Goal: Task Accomplishment & Management: Use online tool/utility

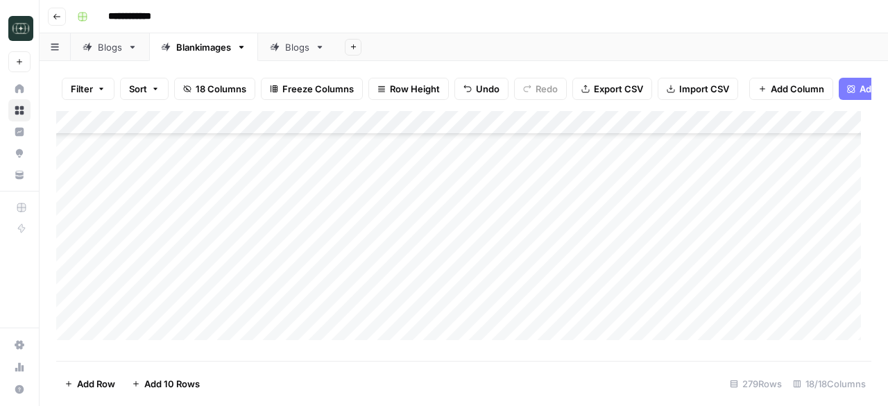
scroll to position [6050, 0]
click at [572, 215] on div "Add Column" at bounding box center [463, 230] width 815 height 239
click at [573, 238] on div "Add Column" at bounding box center [463, 230] width 815 height 239
click at [574, 262] on div "Add Column" at bounding box center [463, 230] width 815 height 239
click at [570, 287] on div "Add Column" at bounding box center [463, 230] width 815 height 239
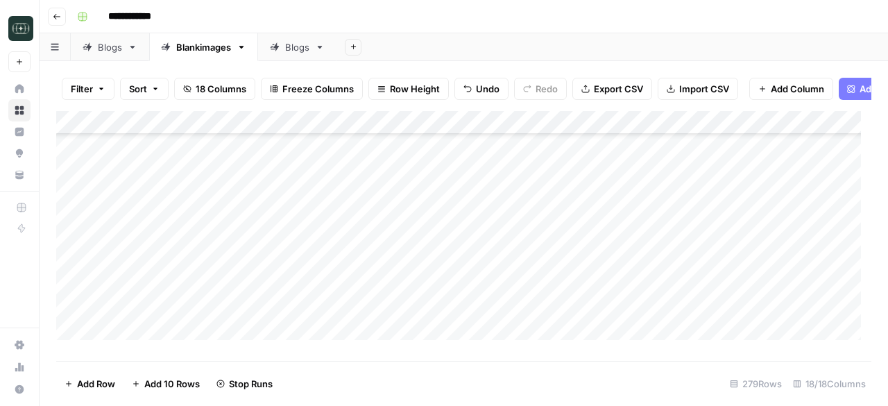
click at [572, 307] on div "Add Column" at bounding box center [463, 230] width 815 height 239
click at [574, 331] on div "Add Column" at bounding box center [463, 230] width 815 height 239
click at [574, 217] on div "Add Column" at bounding box center [463, 230] width 815 height 239
click at [573, 237] on div "Add Column" at bounding box center [463, 230] width 815 height 239
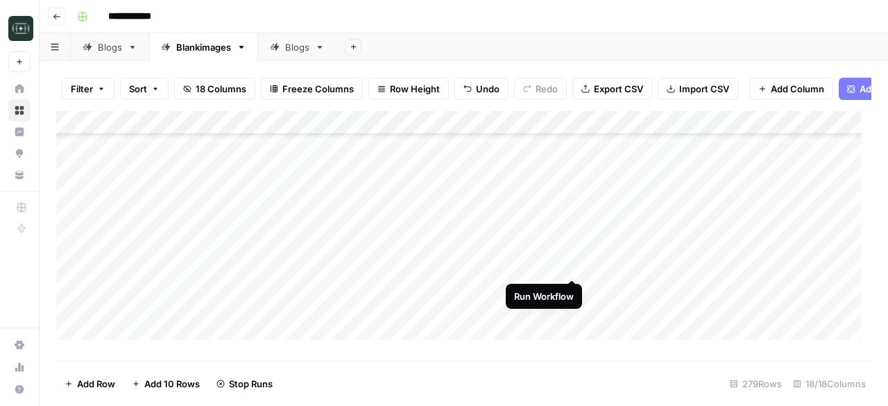
click at [570, 264] on div "Add Column" at bounding box center [463, 230] width 815 height 239
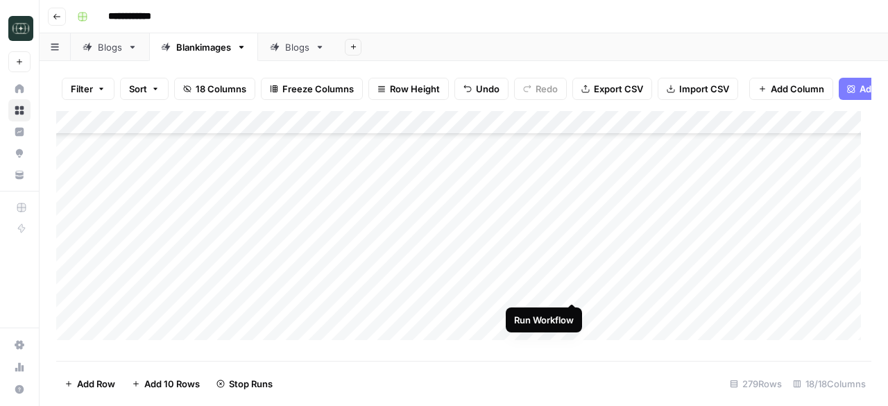
click at [572, 287] on div "Add Column" at bounding box center [463, 230] width 815 height 239
click at [386, 241] on div "Add Column" at bounding box center [463, 230] width 815 height 239
click at [520, 247] on div "Add Column" at bounding box center [463, 230] width 815 height 239
click at [419, 266] on div "Add Column" at bounding box center [463, 230] width 815 height 239
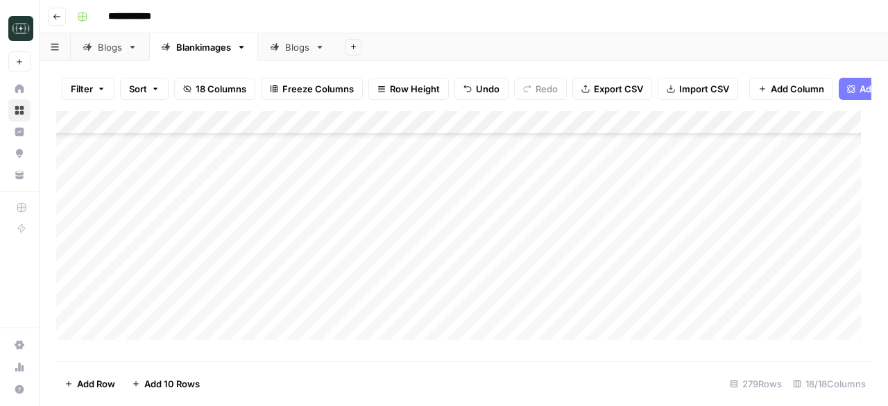
click at [509, 271] on div "Add Column" at bounding box center [463, 230] width 815 height 239
click at [410, 283] on div "Add Column" at bounding box center [463, 230] width 815 height 239
click at [505, 295] on div "Add Column" at bounding box center [463, 230] width 815 height 239
click at [404, 319] on div "Add Column" at bounding box center [463, 230] width 815 height 239
click at [491, 314] on div "Add Column" at bounding box center [463, 230] width 815 height 239
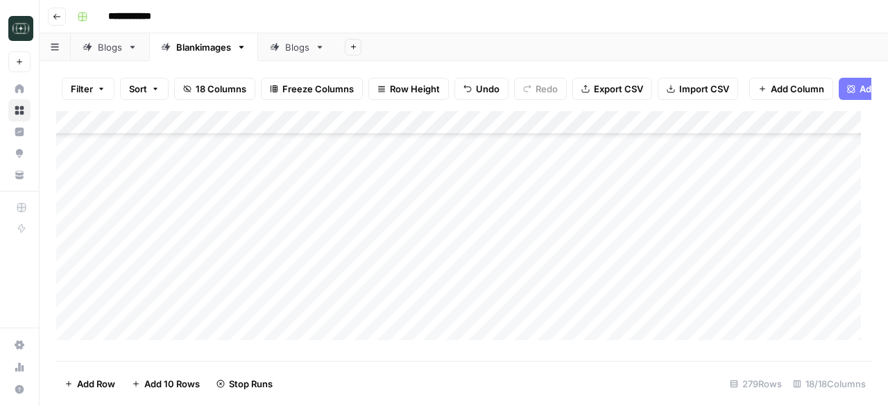
click at [386, 343] on div "Add Column" at bounding box center [463, 230] width 815 height 239
click at [554, 196] on div "Add Column" at bounding box center [463, 230] width 815 height 239
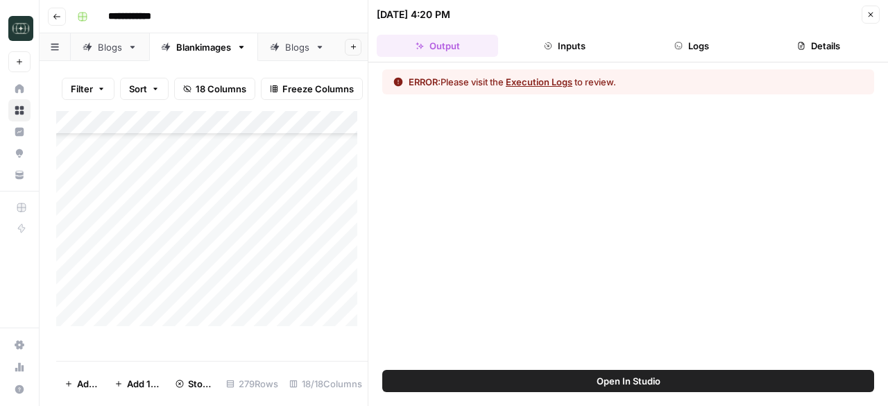
click at [534, 80] on button "Execution Logs" at bounding box center [539, 82] width 67 height 14
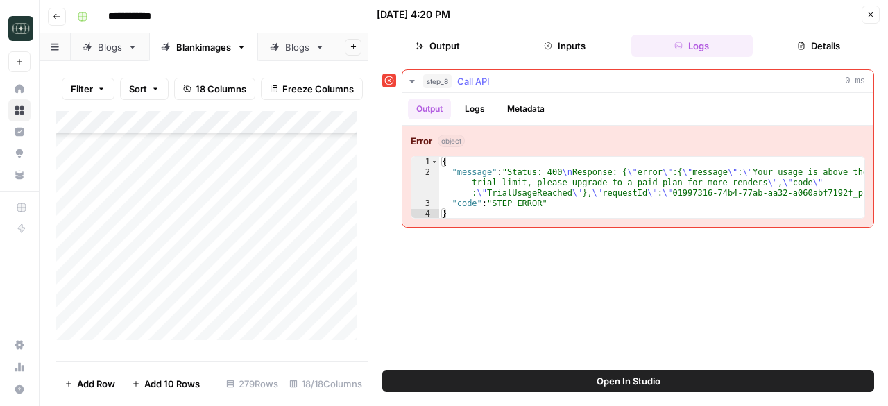
type textarea "**********"
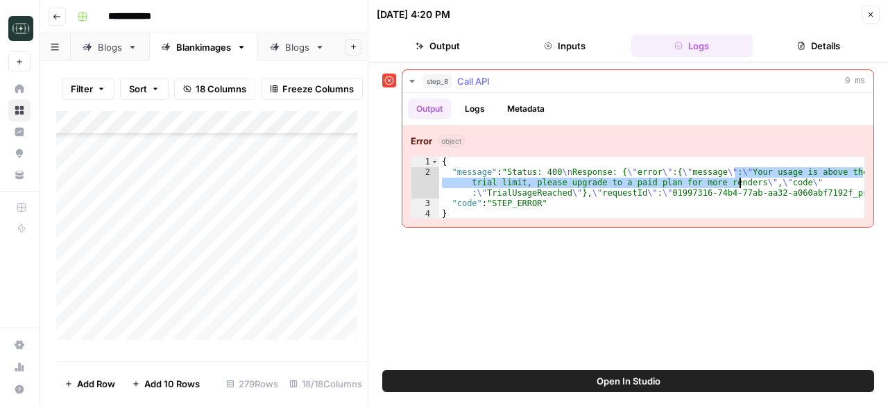
drag, startPoint x: 733, startPoint y: 170, endPoint x: 738, endPoint y: 181, distance: 12.1
click at [738, 181] on div "{ "message" : "Status: 400 \n Response: { \" error \" :{ \" message \" : \" You…" at bounding box center [652, 198] width 427 height 83
click at [876, 15] on button "Close" at bounding box center [871, 15] width 18 height 18
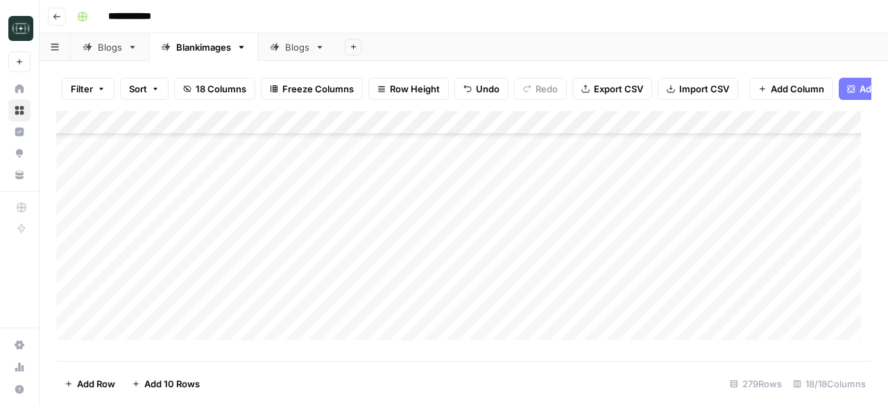
scroll to position [5981, 0]
click at [610, 92] on span "Export CSV" at bounding box center [618, 89] width 49 height 14
